Goal: Task Accomplishment & Management: Complete application form

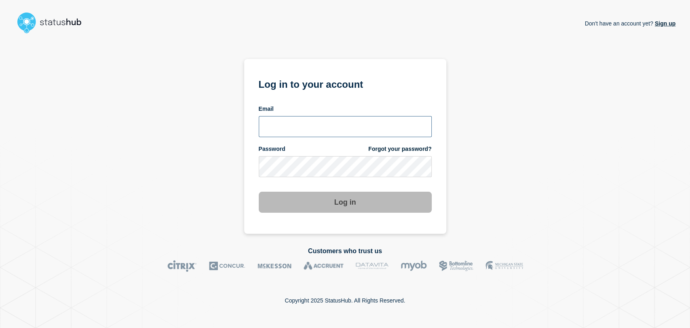
type input "[PERSON_NAME][EMAIL_ADDRESS][PERSON_NAME][DOMAIN_NAME]"
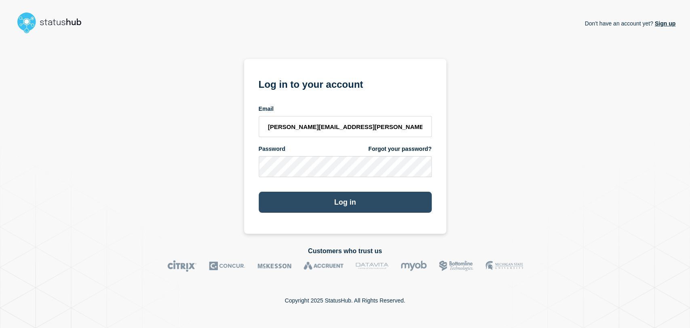
click at [327, 208] on button "Log in" at bounding box center [345, 202] width 173 height 21
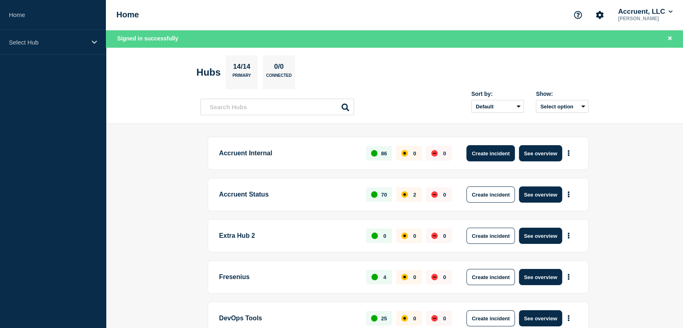
click at [499, 156] on button "Create incident" at bounding box center [491, 153] width 49 height 16
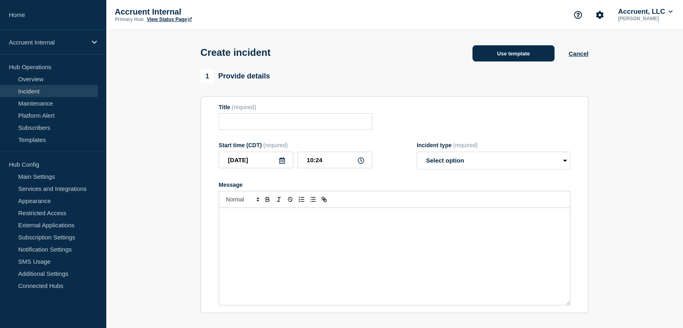
click at [493, 56] on button "Use template" at bounding box center [514, 53] width 82 height 16
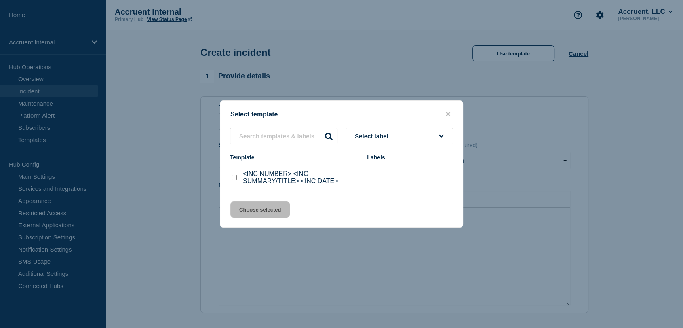
click at [232, 180] on input "<INC NUMBER> <INC SUMMARY/TITLE> <INC DATE> checkbox" at bounding box center [234, 177] width 5 height 5
checkbox input "true"
click at [275, 210] on button "Choose selected" at bounding box center [259, 209] width 59 height 16
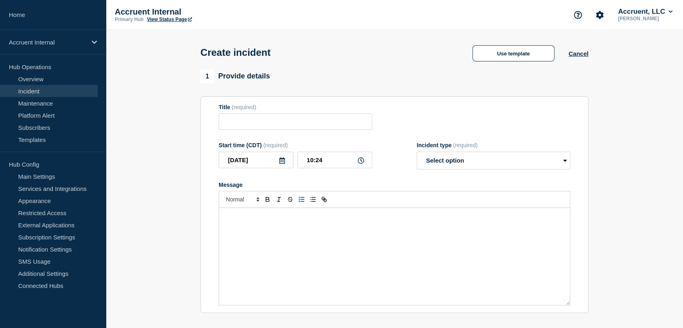
type input "<INC NUMBER> <INC SUMMARY/TITLE> <INC DATE>"
select select "investigating"
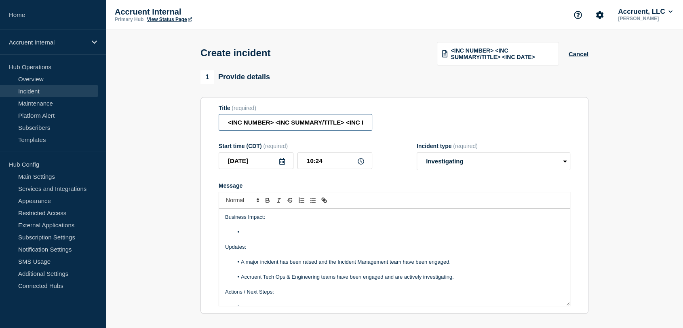
scroll to position [0, 18]
drag, startPoint x: 226, startPoint y: 122, endPoint x: 464, endPoint y: 121, distance: 237.7
click at [464, 121] on div "Title (required) <INC NUMBER> <INC SUMMARY/TITLE> <INC DATE>" at bounding box center [395, 118] width 352 height 26
paste input "INC1522940 | Unable to Process Rent Payments | Lx | 19th"
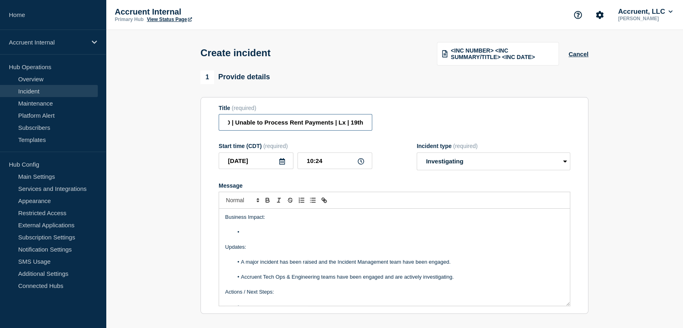
click at [352, 122] on input "INC1522940 | Unable to Process Rent Payments | Lx | 19th" at bounding box center [296, 122] width 154 height 17
click at [363, 122] on input "INC1522940 | Unable to Process Rent Payments | 19th" at bounding box center [296, 122] width 154 height 17
click at [361, 123] on input "INC1522940 | Unable to Process Rent Payments | 19th" at bounding box center [296, 122] width 154 height 17
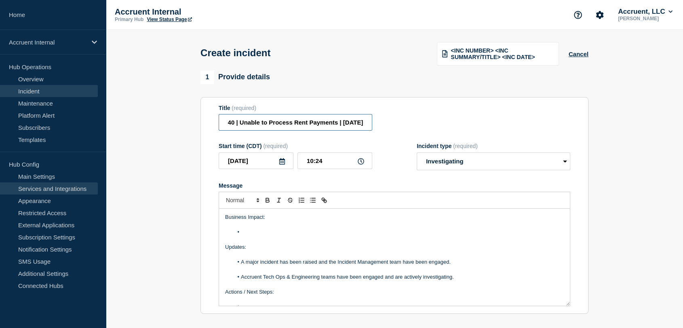
type input "INC1522940 | Unable to Process Rent Payments | 19th August"
click at [265, 232] on li "Message" at bounding box center [398, 231] width 331 height 7
paste div "Message"
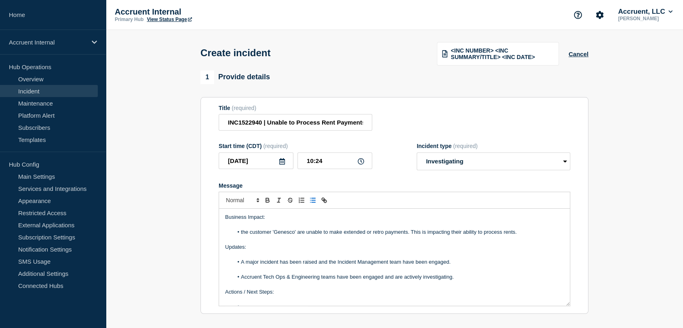
click at [243, 232] on li "the customer 'Genesco' are unable to make extended or retro payments. This is i…" at bounding box center [398, 231] width 331 height 7
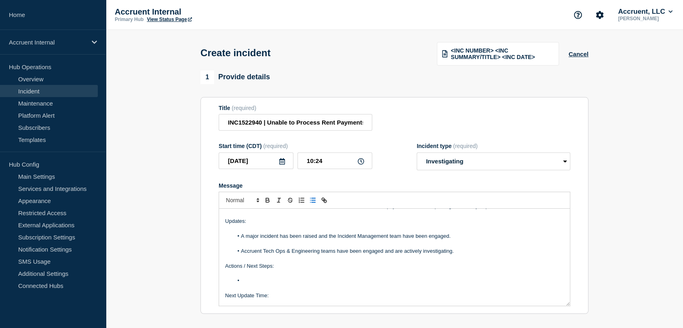
scroll to position [39, 0]
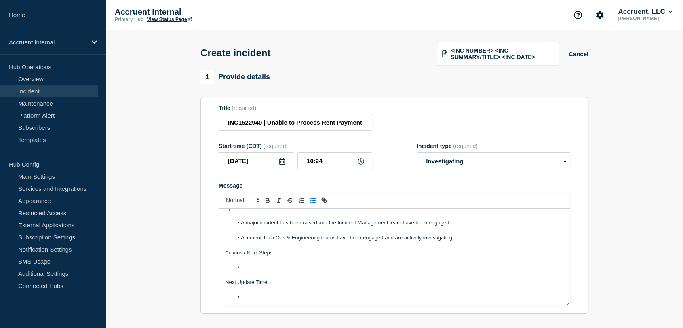
click at [264, 269] on li "Message" at bounding box center [398, 267] width 331 height 7
click at [264, 268] on li "TT call to begin investigations." at bounding box center [398, 267] width 331 height 7
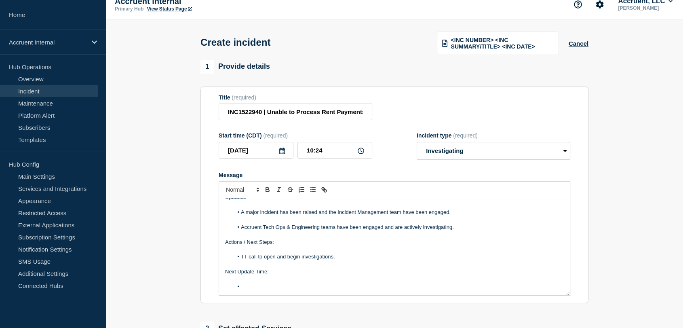
scroll to position [45, 0]
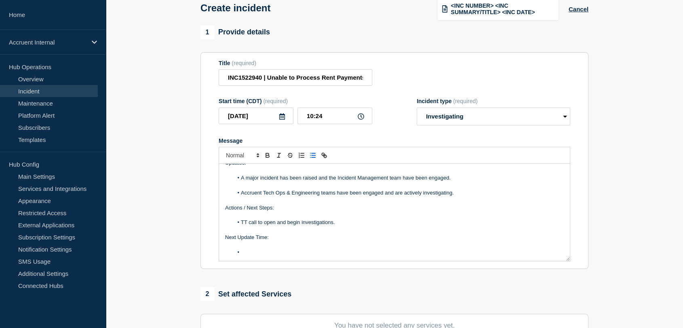
click at [267, 254] on li "Message" at bounding box center [398, 252] width 331 height 7
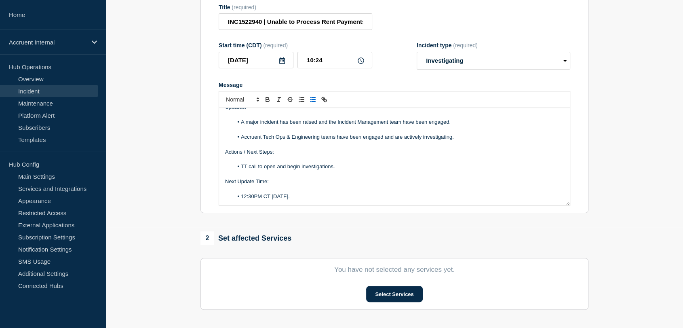
scroll to position [180, 0]
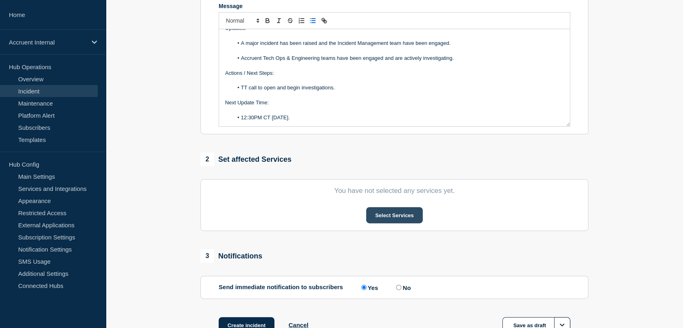
click at [391, 211] on button "Select Services" at bounding box center [394, 215] width 56 height 16
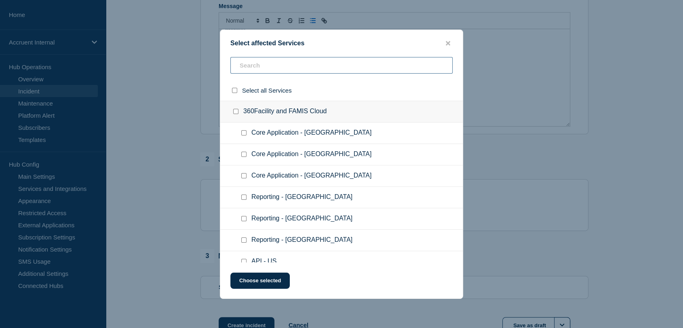
click at [276, 67] on input "text" at bounding box center [341, 65] width 222 height 17
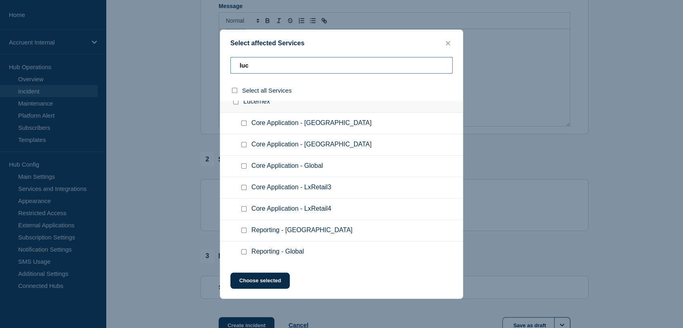
scroll to position [0, 0]
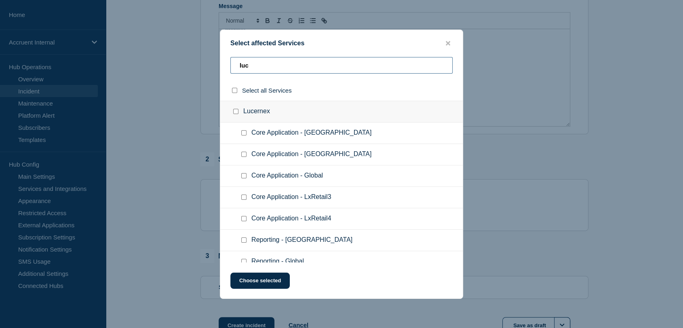
type input "luc"
click at [243, 135] on input "Core Application - US checkbox" at bounding box center [243, 132] width 5 height 5
checkbox input "true"
click at [278, 283] on button "Choose selected" at bounding box center [259, 281] width 59 height 16
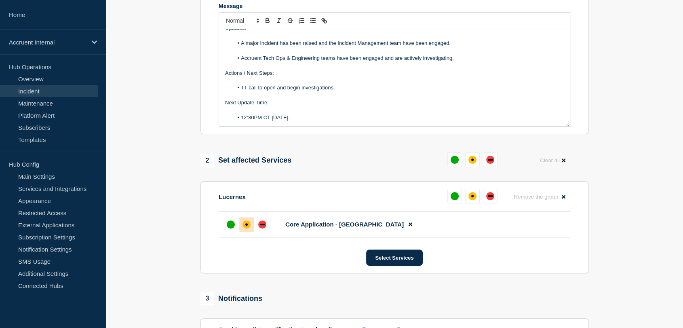
click at [246, 227] on div "affected" at bounding box center [247, 224] width 8 height 8
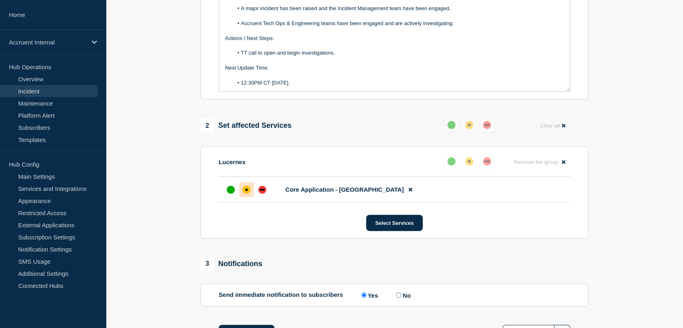
scroll to position [237, 0]
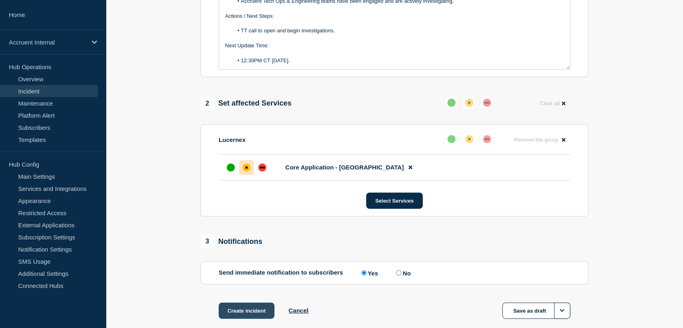
click at [247, 314] on button "Create incident" at bounding box center [247, 310] width 56 height 16
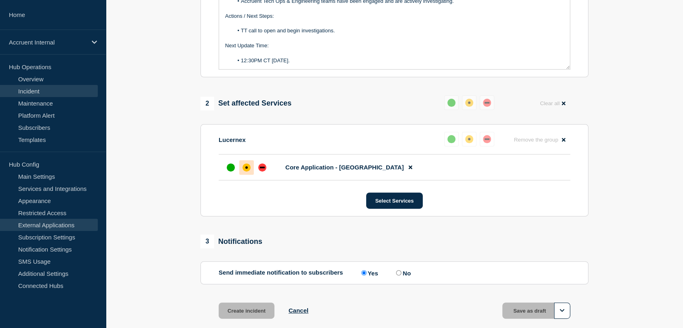
scroll to position [0, 0]
